Goal: Information Seeking & Learning: Learn about a topic

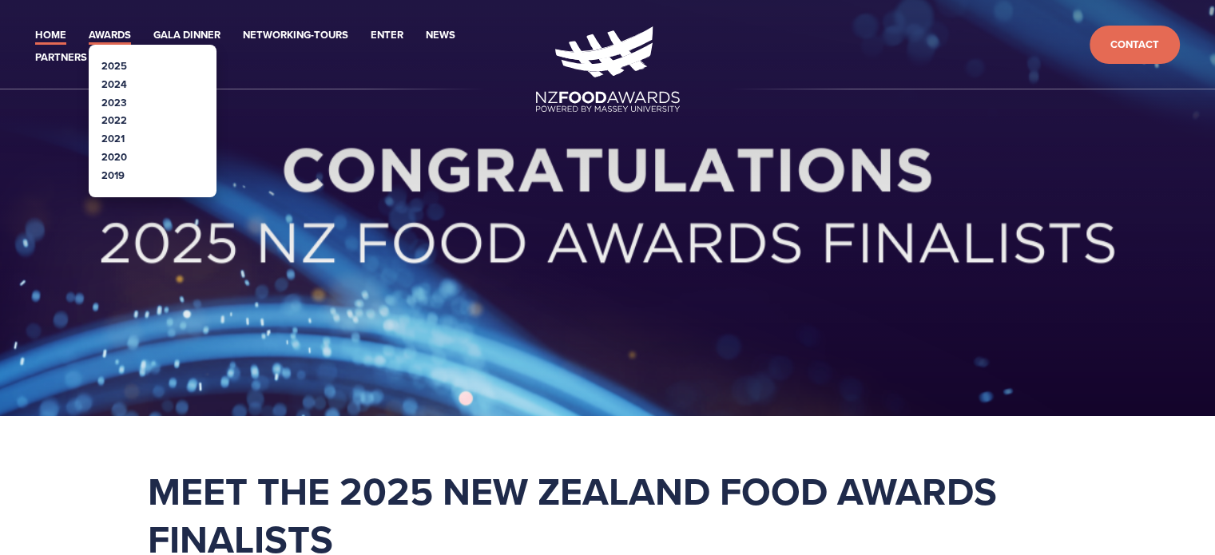
click at [102, 34] on link "Awards" at bounding box center [110, 35] width 42 height 18
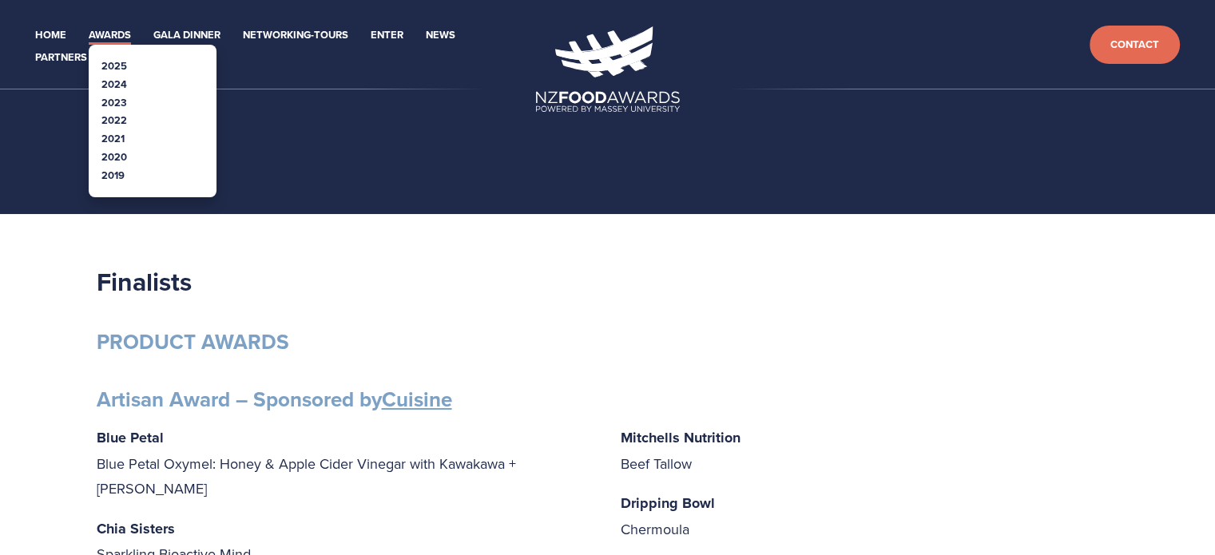
click at [112, 175] on link "2019" at bounding box center [112, 175] width 23 height 15
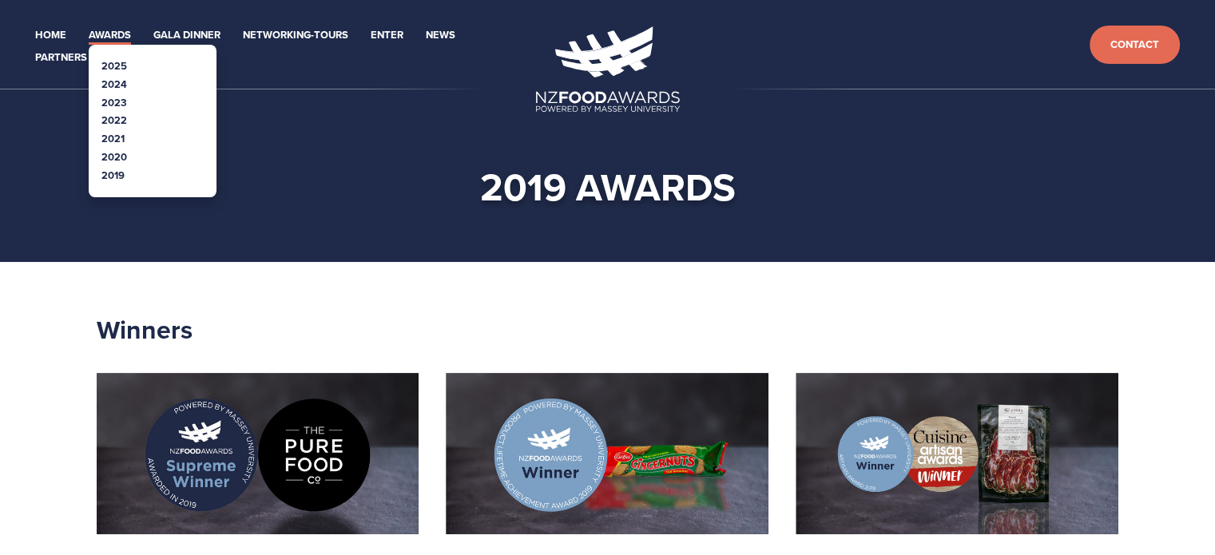
click at [117, 156] on link "2020" at bounding box center [114, 156] width 26 height 15
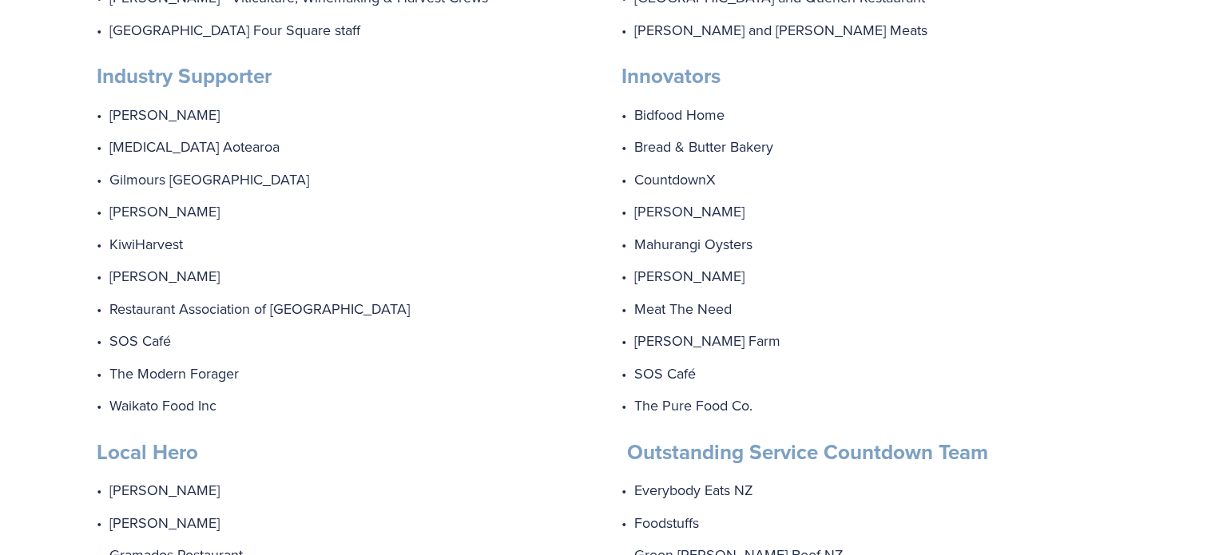
scroll to position [1438, 0]
